Goal: Information Seeking & Learning: Learn about a topic

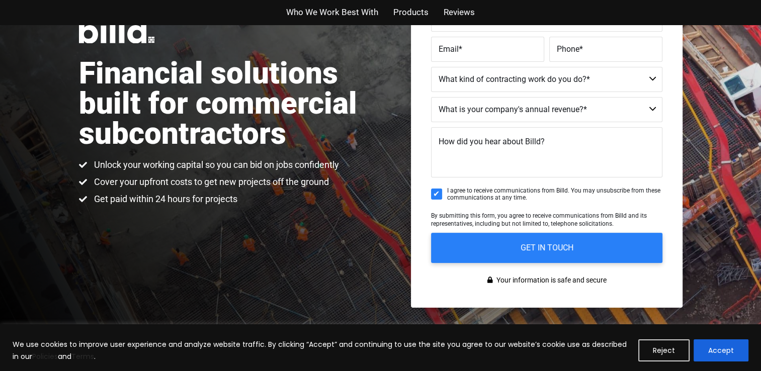
scroll to position [52, 0]
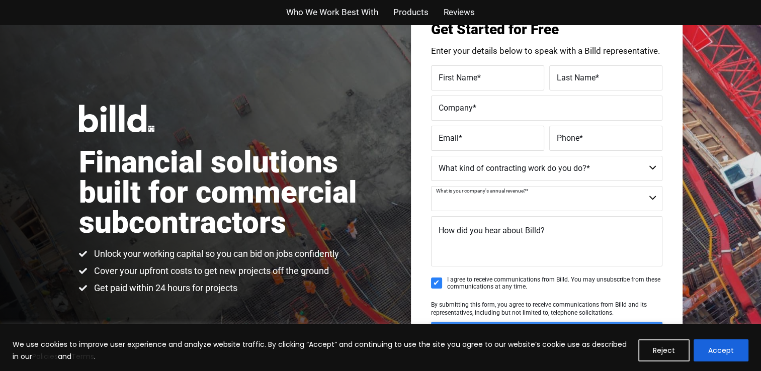
click at [648, 199] on select "$40M + $25M - $40M $8M - $25M $4M - $8M $2M - $4M $1M - $2M Less than $1M" at bounding box center [546, 198] width 231 height 25
click at [627, 165] on select "Commercial Commercial and Residential Residential Not a Contractor" at bounding box center [546, 168] width 231 height 25
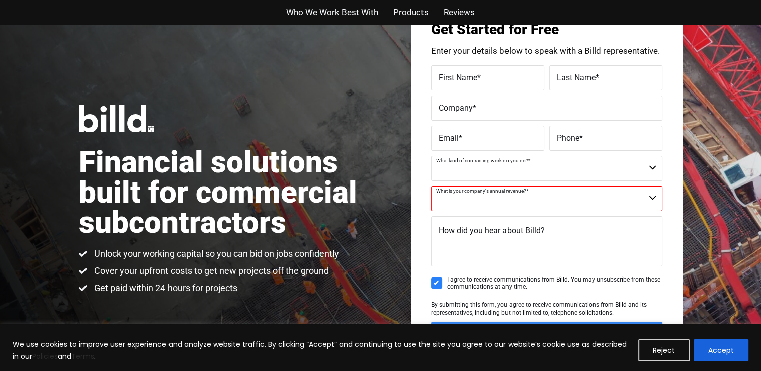
click at [627, 165] on select "Commercial Commercial and Residential Residential Not a Contractor" at bounding box center [546, 168] width 231 height 25
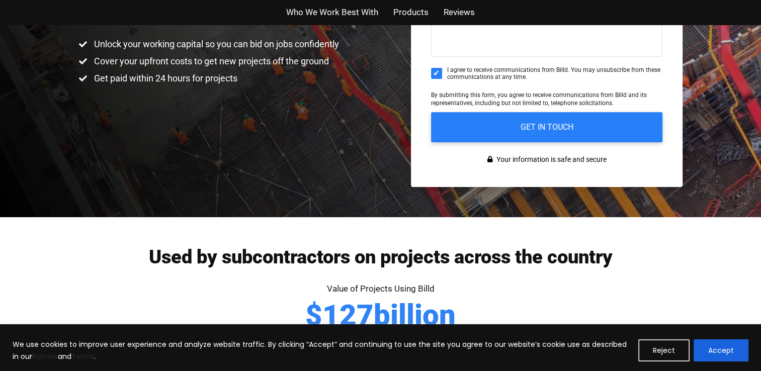
scroll to position [0, 0]
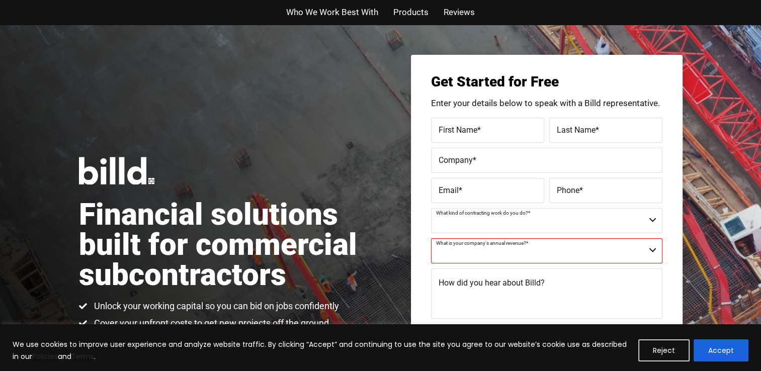
click at [362, 16] on span "Who We Work Best With" at bounding box center [332, 12] width 92 height 15
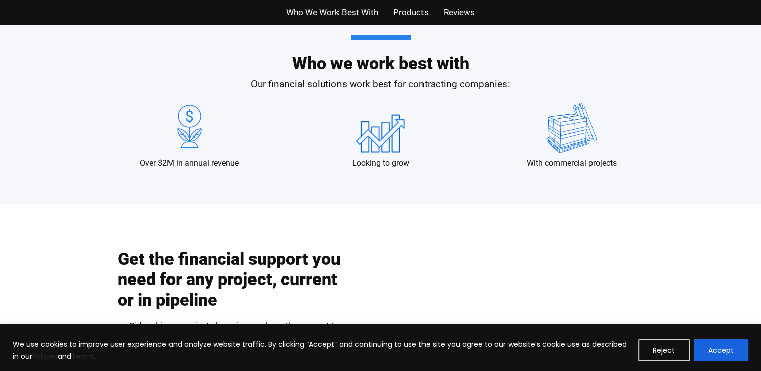
scroll to position [994, 0]
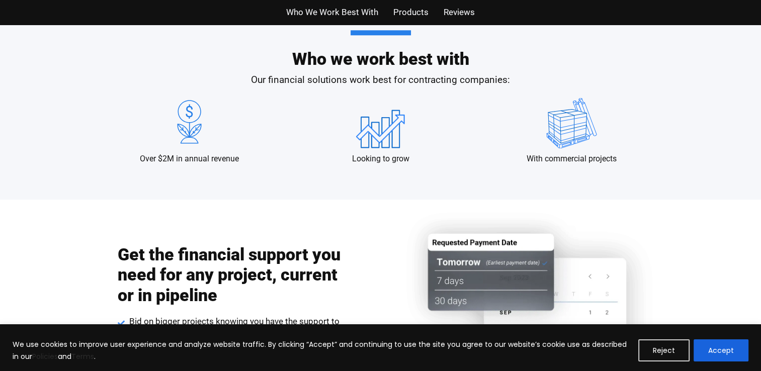
click at [464, 12] on span "Reviews" at bounding box center [458, 12] width 31 height 15
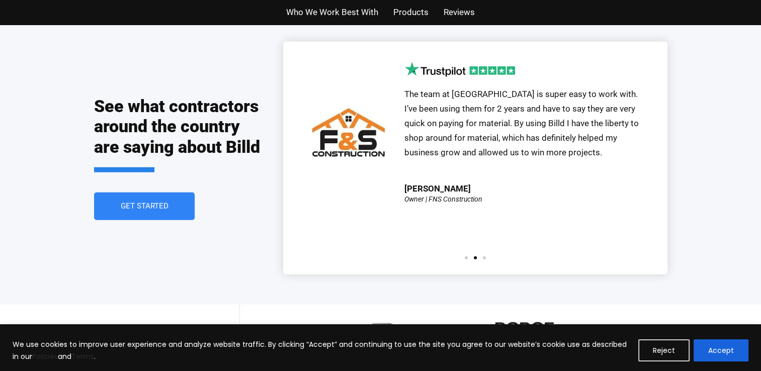
scroll to position [2233, 0]
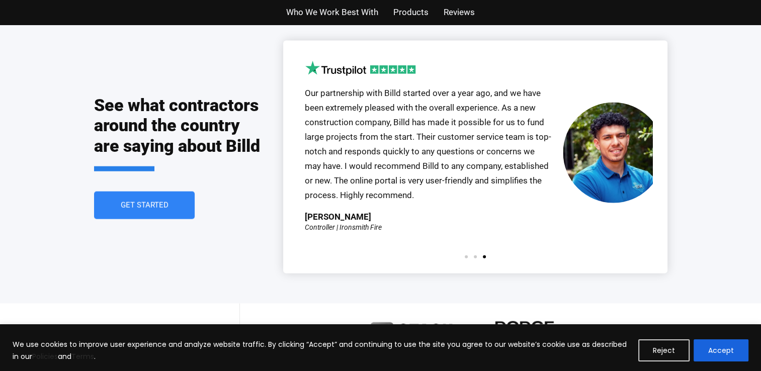
click at [376, 109] on p "Our partnership with Billd started over a year ago, and we have been extremely …" at bounding box center [429, 144] width 248 height 116
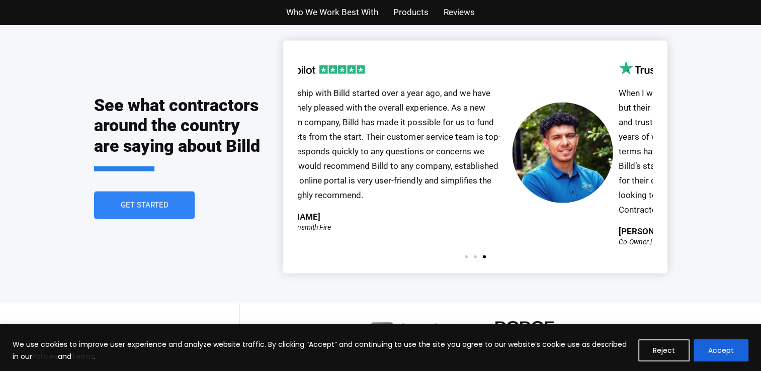
click at [296, 117] on div "Our partnership with Billd started over a year ago, and we have been extremely …" at bounding box center [475, 157] width 384 height 232
